Goal: Navigation & Orientation: Find specific page/section

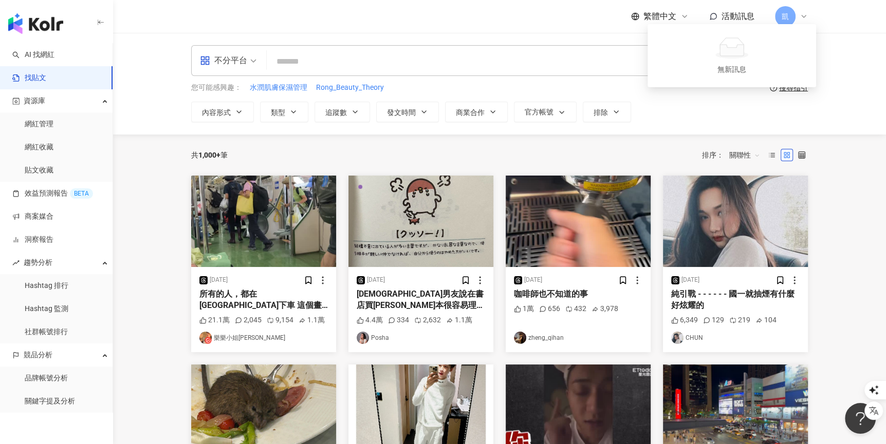
click at [438, 244] on img "button" at bounding box center [420, 221] width 145 height 91
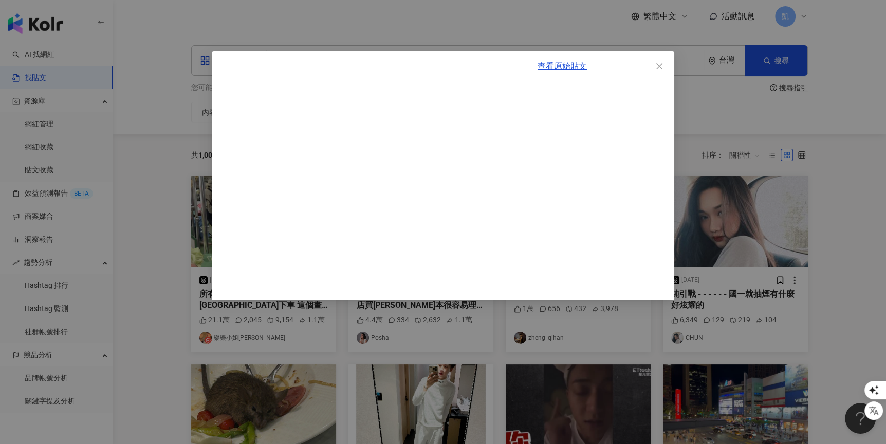
click at [724, 83] on div "查看原始貼文" at bounding box center [443, 222] width 886 height 444
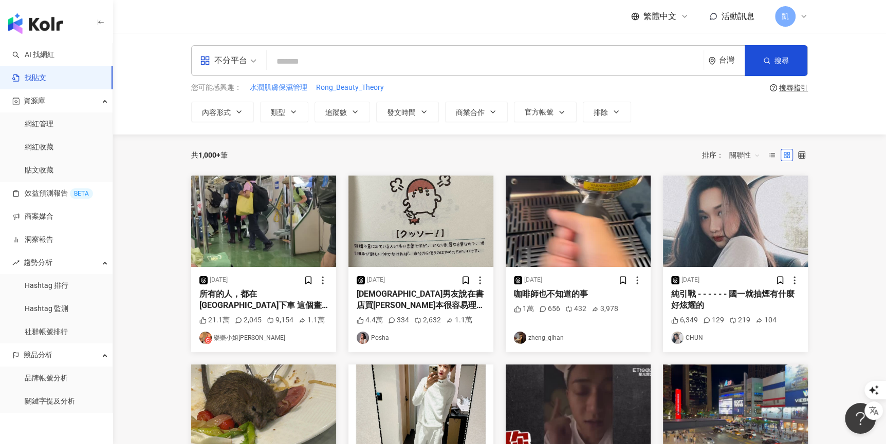
click at [801, 11] on div "凱" at bounding box center [791, 16] width 33 height 21
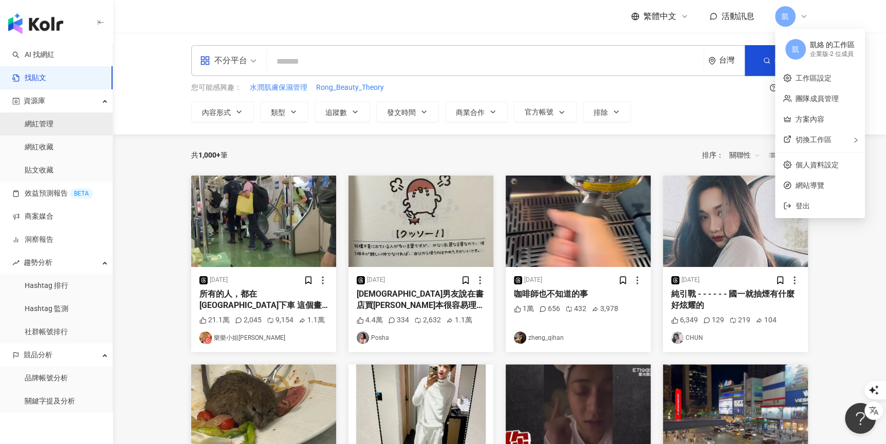
click at [53, 125] on link "網紅管理" at bounding box center [39, 124] width 29 height 10
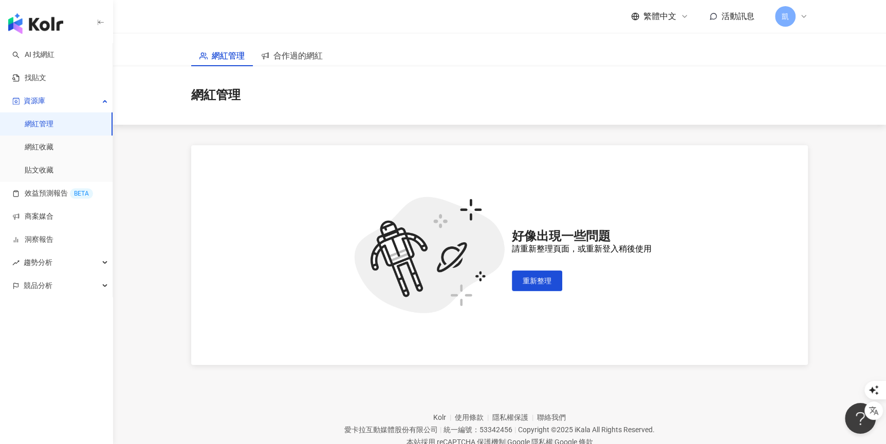
click at [800, 13] on icon at bounding box center [803, 16] width 8 height 8
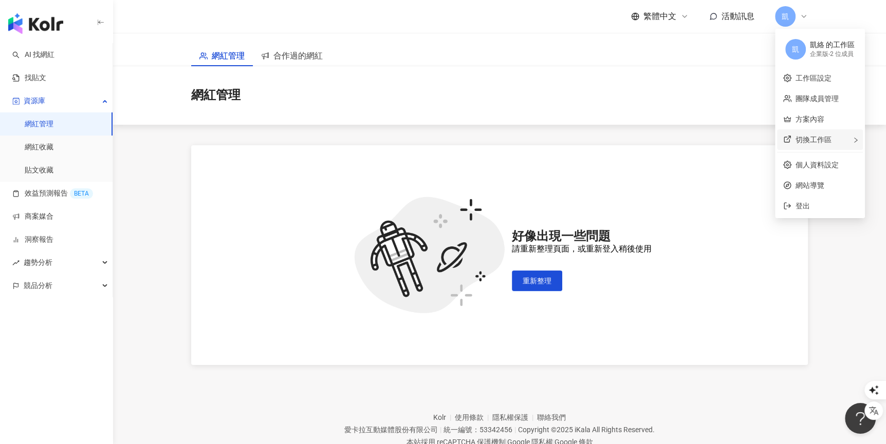
click at [817, 140] on span "切換工作區" at bounding box center [813, 140] width 36 height 8
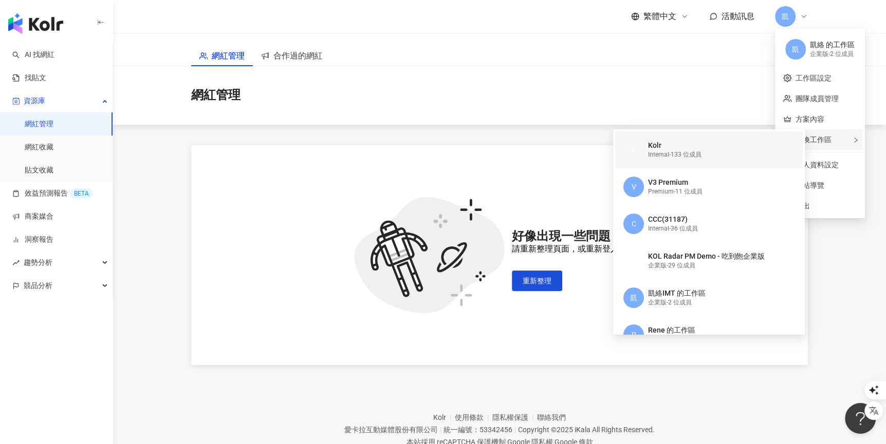
click at [678, 151] on div "Internal - 133 位成員" at bounding box center [674, 155] width 53 height 9
